Goal: Task Accomplishment & Management: Manage account settings

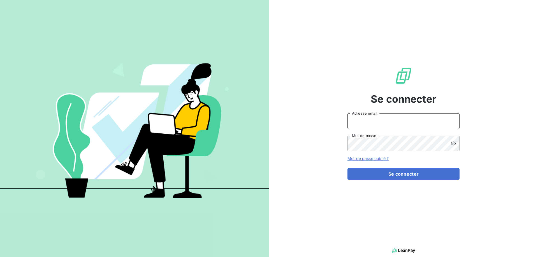
drag, startPoint x: 365, startPoint y: 120, endPoint x: 364, endPoint y: 123, distance: 3.2
click at [365, 120] on input "Adresse email" at bounding box center [403, 121] width 112 height 16
type input "[EMAIL_ADDRESS][DOMAIN_NAME]"
click at [347, 168] on button "Se connecter" at bounding box center [403, 174] width 112 height 12
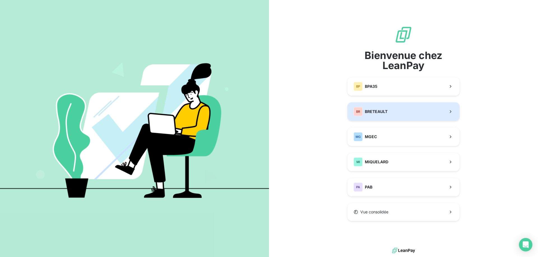
click at [377, 111] on span "BRETEAULT" at bounding box center [376, 112] width 23 height 6
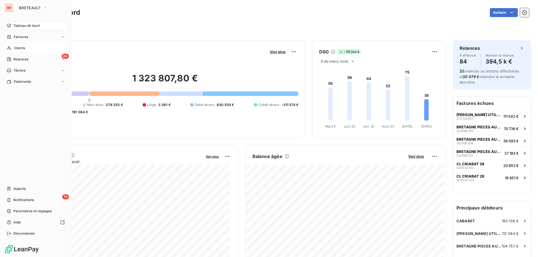
click at [29, 48] on div "Clients" at bounding box center [35, 48] width 62 height 9
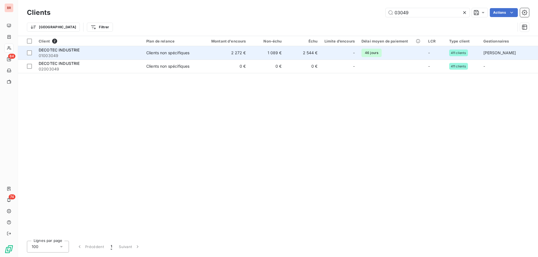
type input "03049"
click at [181, 53] on div "Clients non spécifiques" at bounding box center [167, 53] width 43 height 6
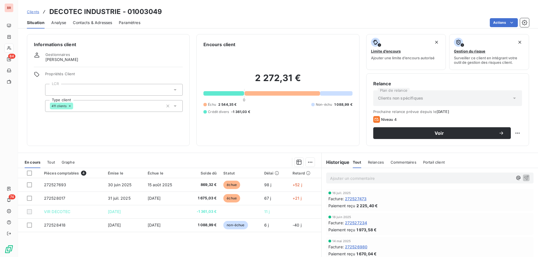
click at [255, 18] on div "Actions" at bounding box center [338, 22] width 382 height 9
